Goal: Task Accomplishment & Management: Use online tool/utility

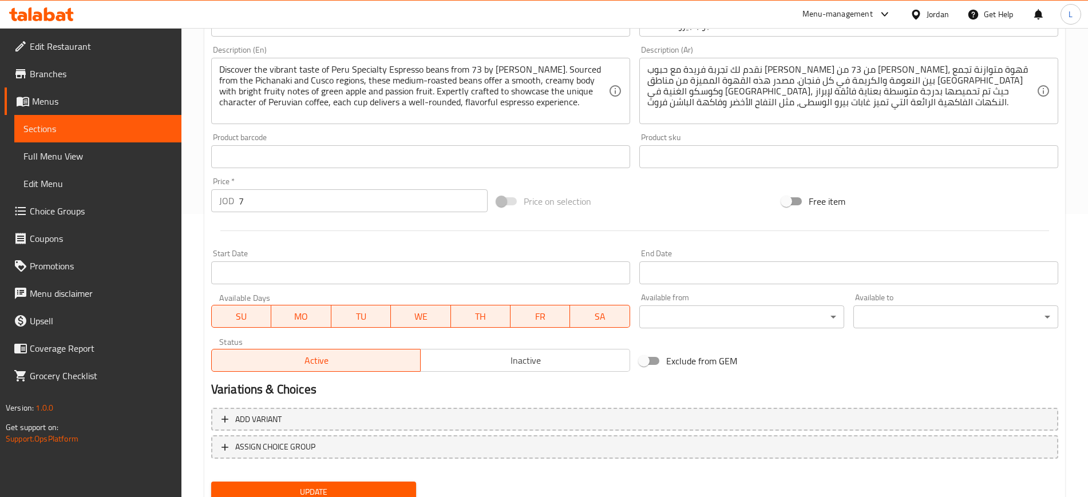
scroll to position [328, 0]
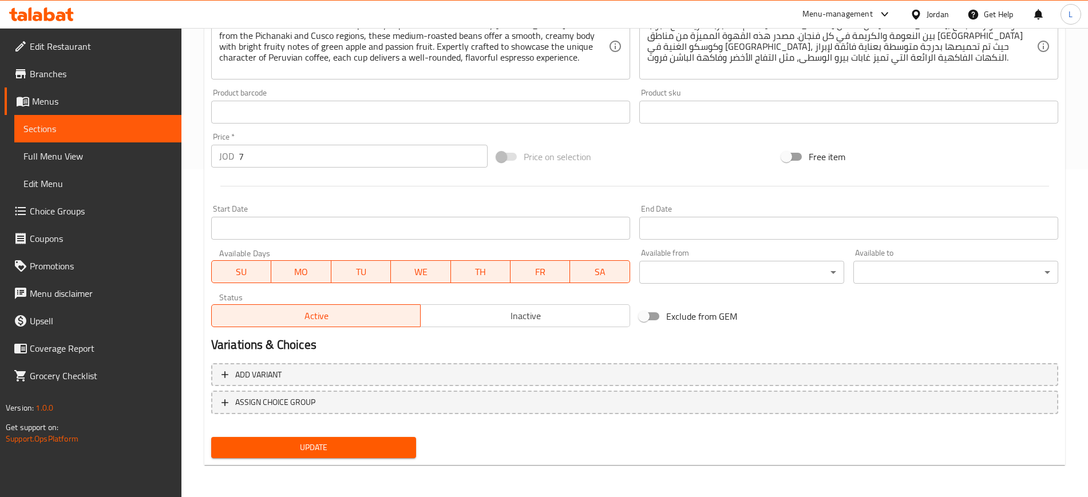
click at [329, 455] on button "Update" at bounding box center [313, 447] width 205 height 21
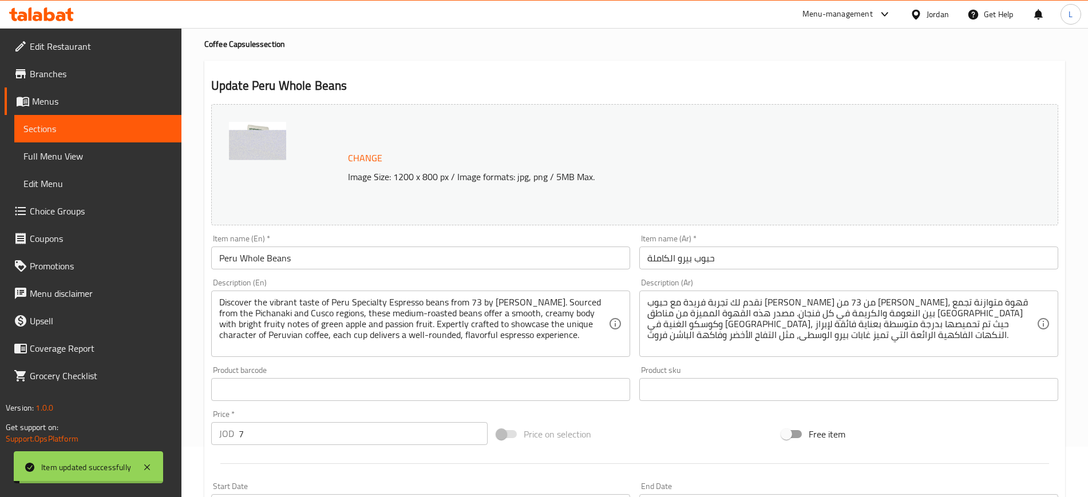
scroll to position [0, 0]
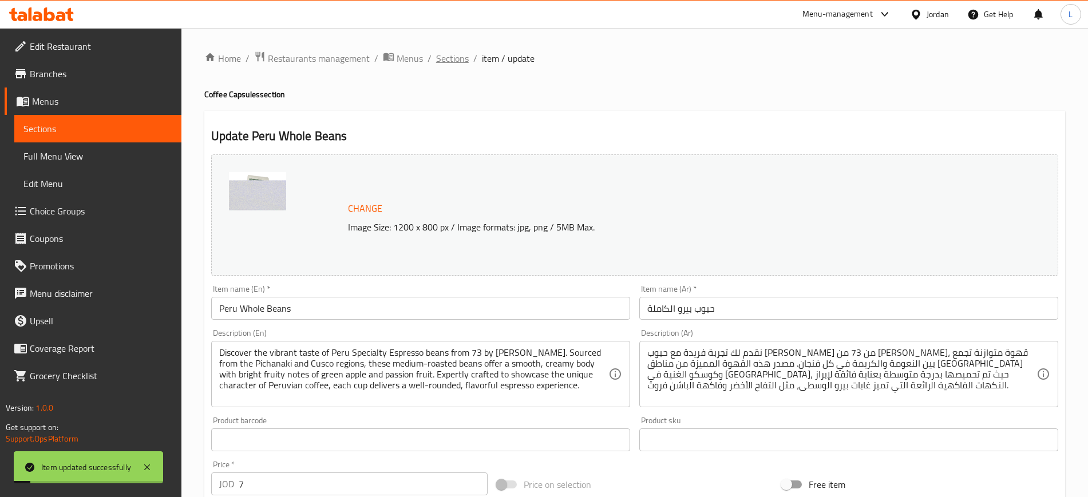
click at [444, 60] on span "Sections" at bounding box center [452, 59] width 33 height 14
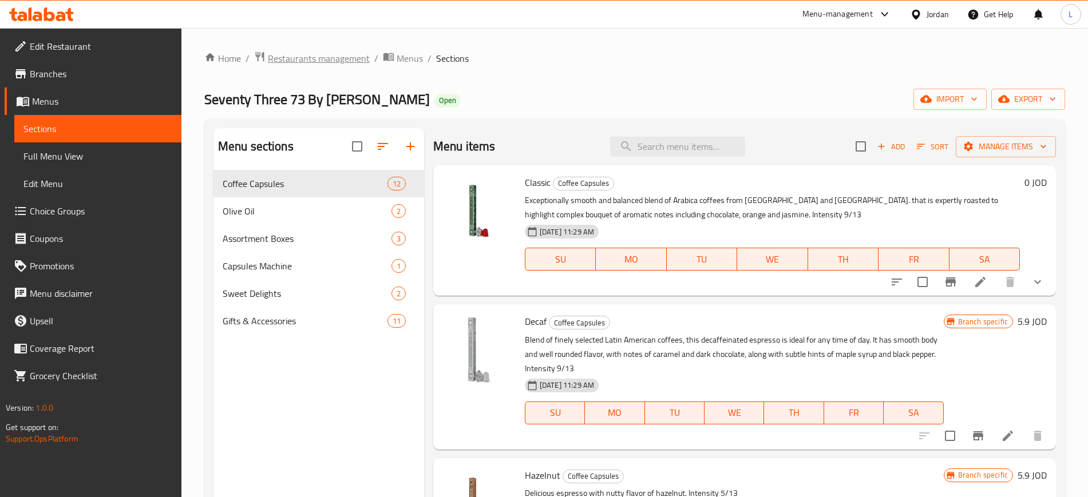
click at [294, 60] on span "Restaurants management" at bounding box center [319, 59] width 102 height 14
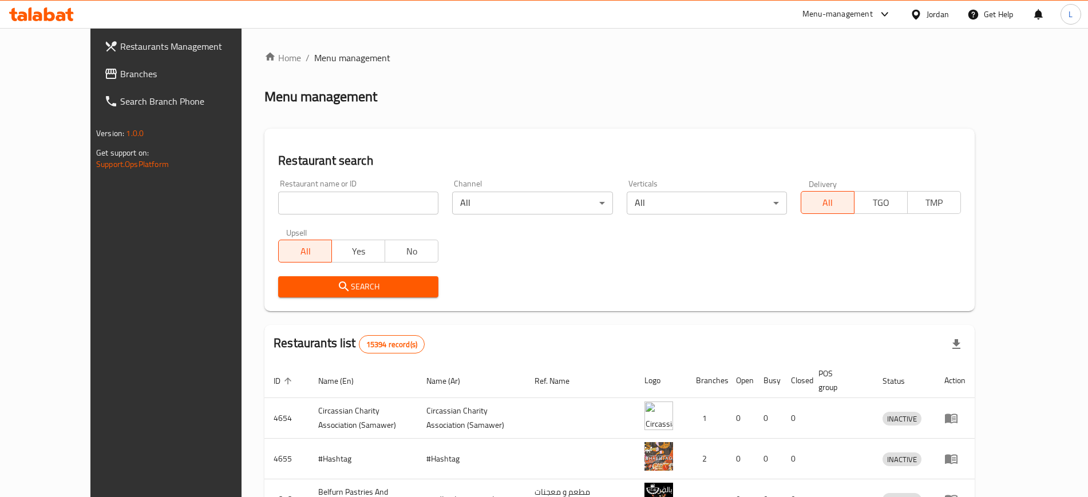
click at [341, 199] on input "search" at bounding box center [358, 203] width 160 height 23
click at [838, 15] on div "Menu-management" at bounding box center [837, 14] width 70 height 14
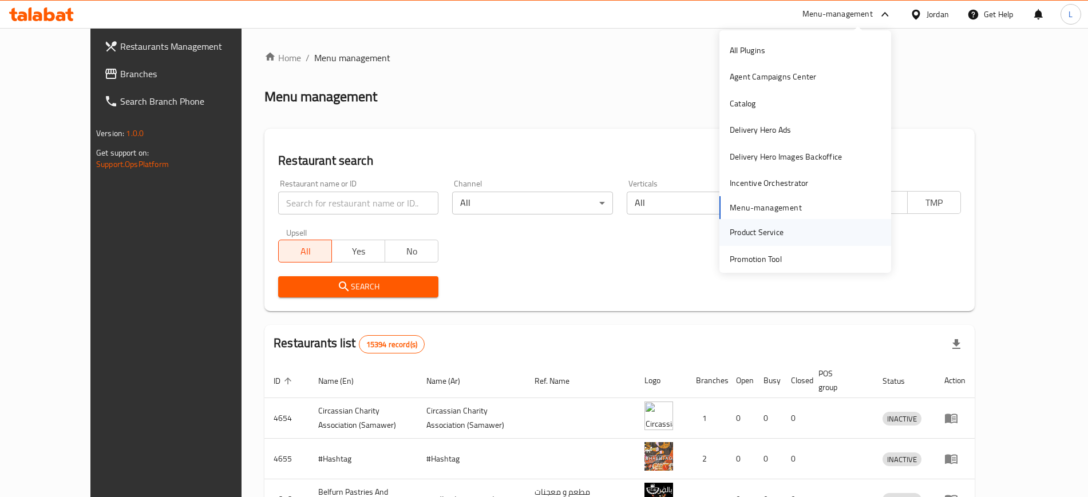
scroll to position [60, 0]
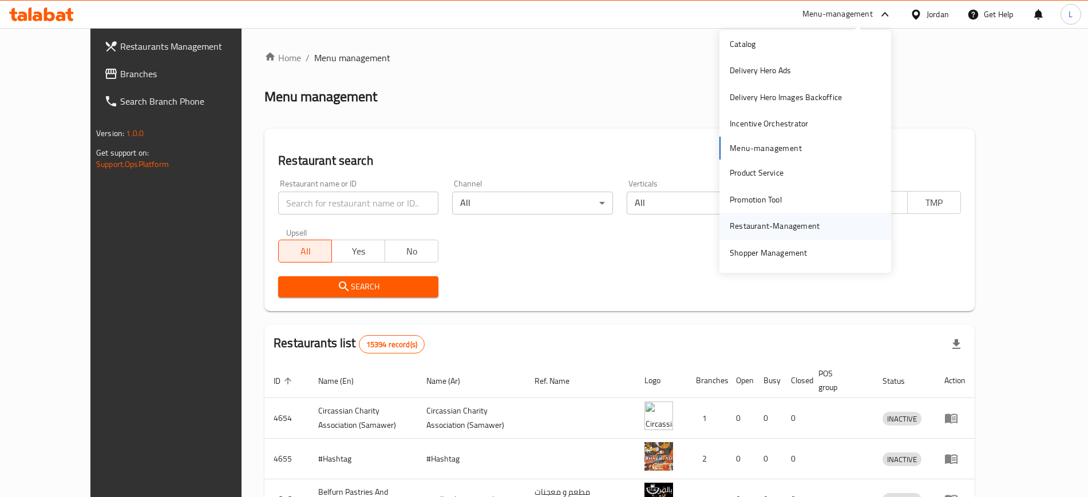
click at [761, 228] on div "Restaurant-Management" at bounding box center [775, 226] width 90 height 13
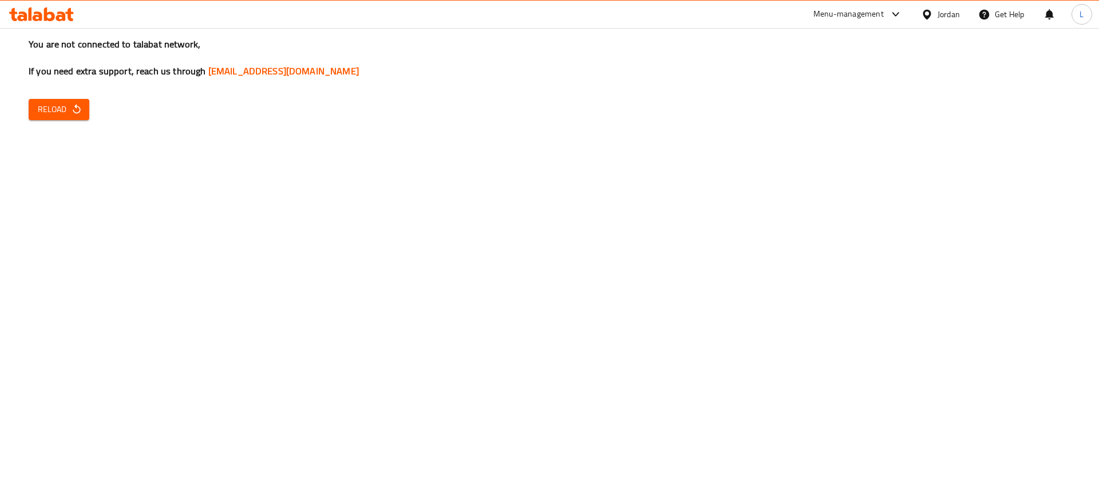
click at [832, 17] on div "Menu-management" at bounding box center [848, 14] width 70 height 14
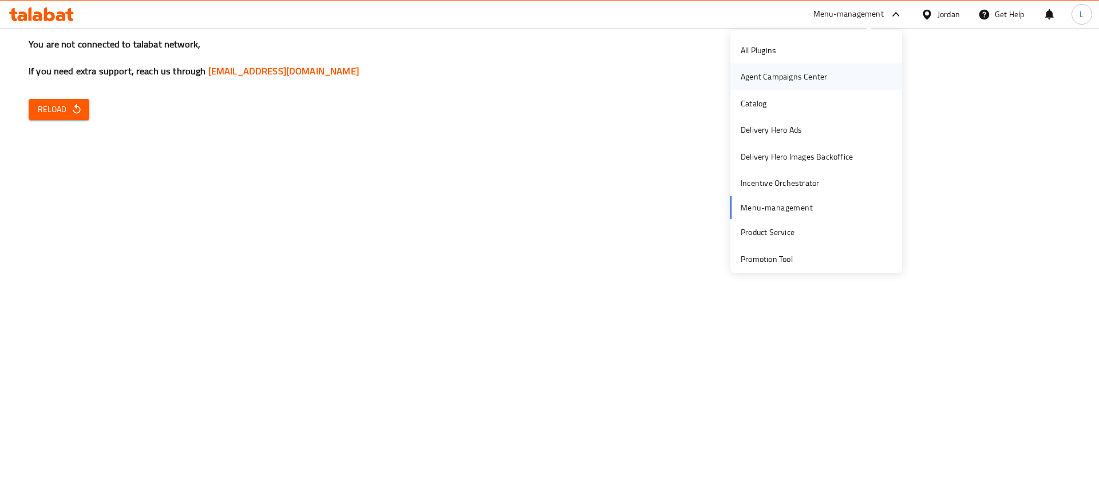
click at [769, 80] on div "Agent Campaigns Center" at bounding box center [784, 76] width 86 height 13
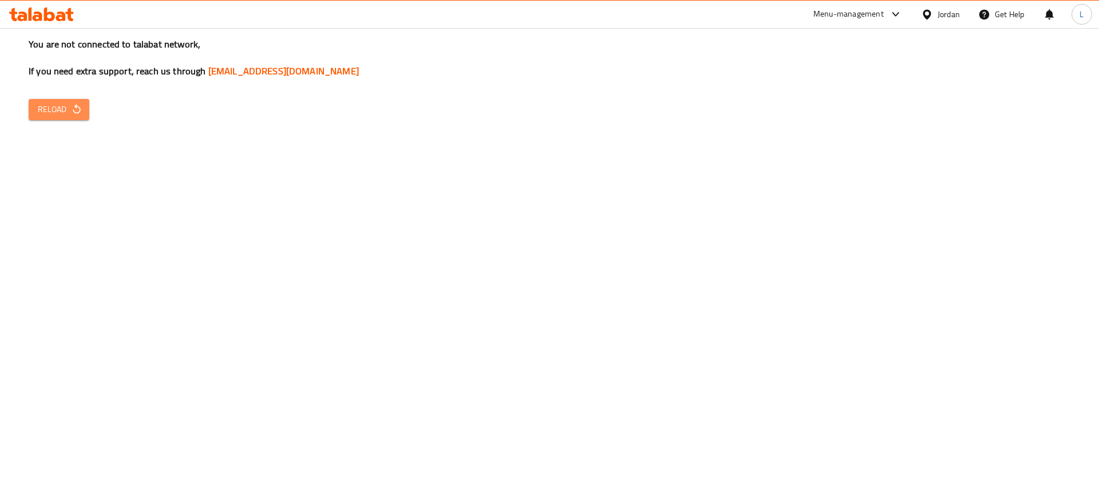
click at [72, 110] on icon "button" at bounding box center [76, 109] width 11 height 11
click at [66, 101] on button "Reload" at bounding box center [59, 109] width 61 height 21
